Goal: Navigation & Orientation: Understand site structure

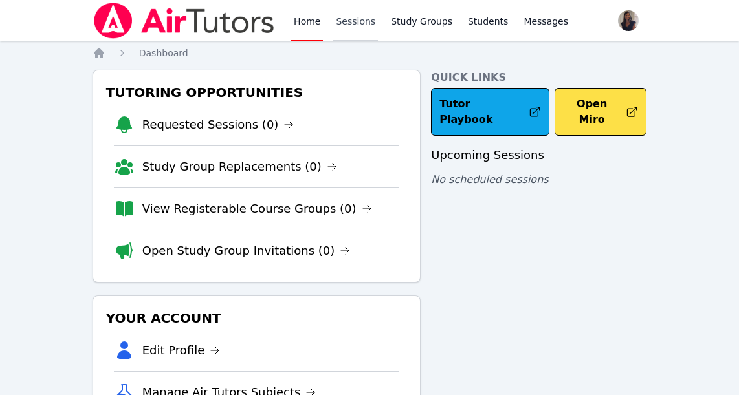
click at [339, 18] on link "Sessions" at bounding box center [355, 20] width 45 height 41
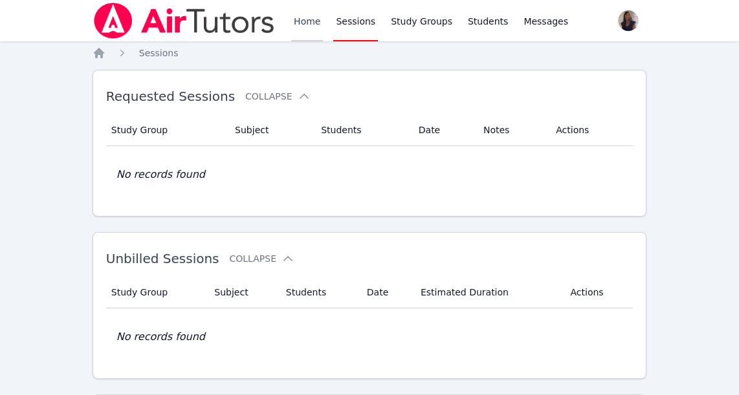
click at [302, 19] on link "Home" at bounding box center [307, 20] width 32 height 41
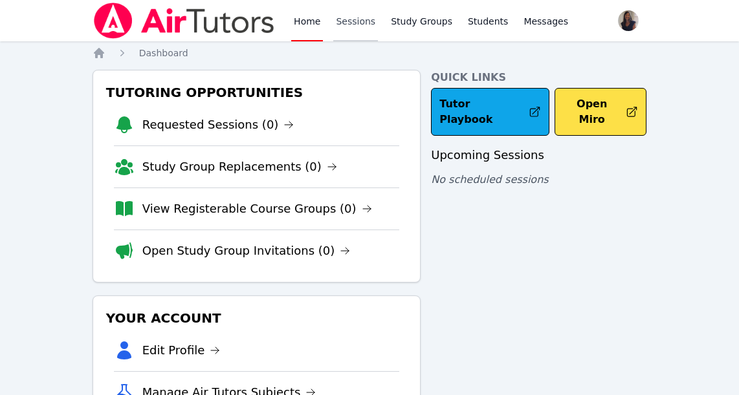
click at [349, 22] on link "Sessions" at bounding box center [355, 20] width 45 height 41
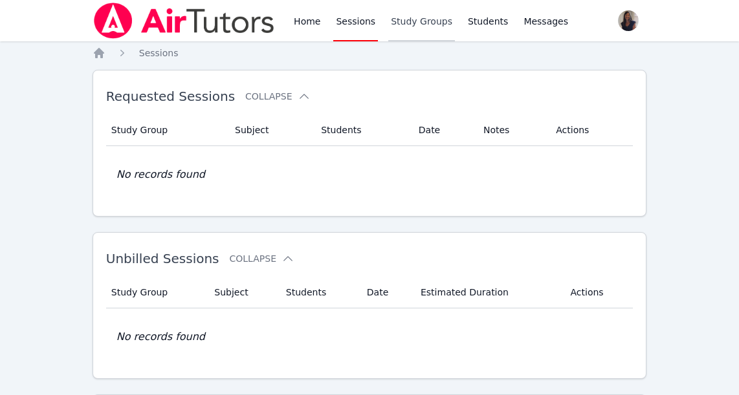
click at [412, 21] on link "Study Groups" at bounding box center [421, 20] width 67 height 41
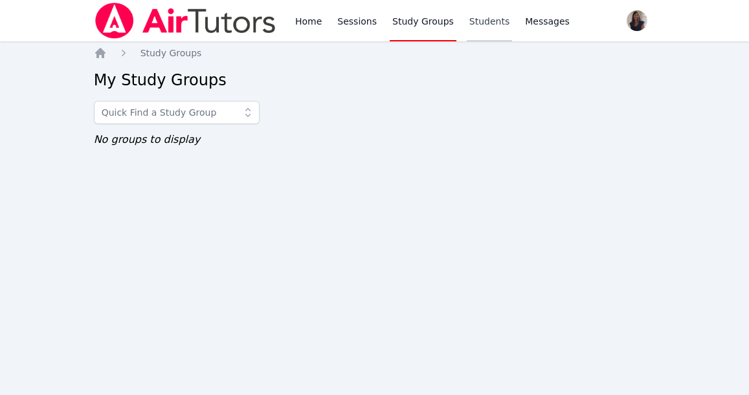
click at [472, 22] on link "Students" at bounding box center [489, 20] width 45 height 41
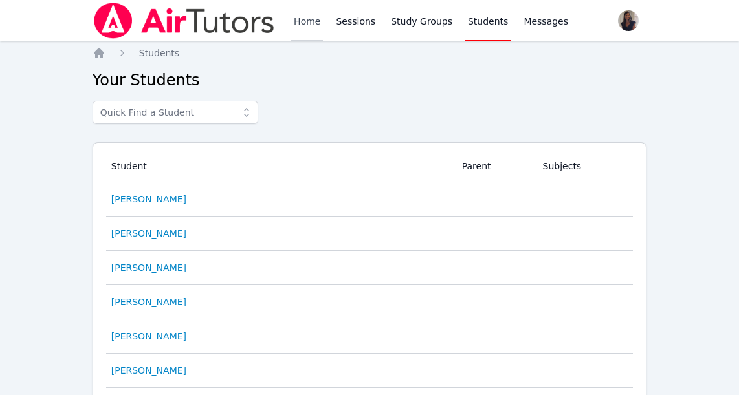
click at [305, 22] on link "Home" at bounding box center [307, 20] width 32 height 41
